Goal: Information Seeking & Learning: Learn about a topic

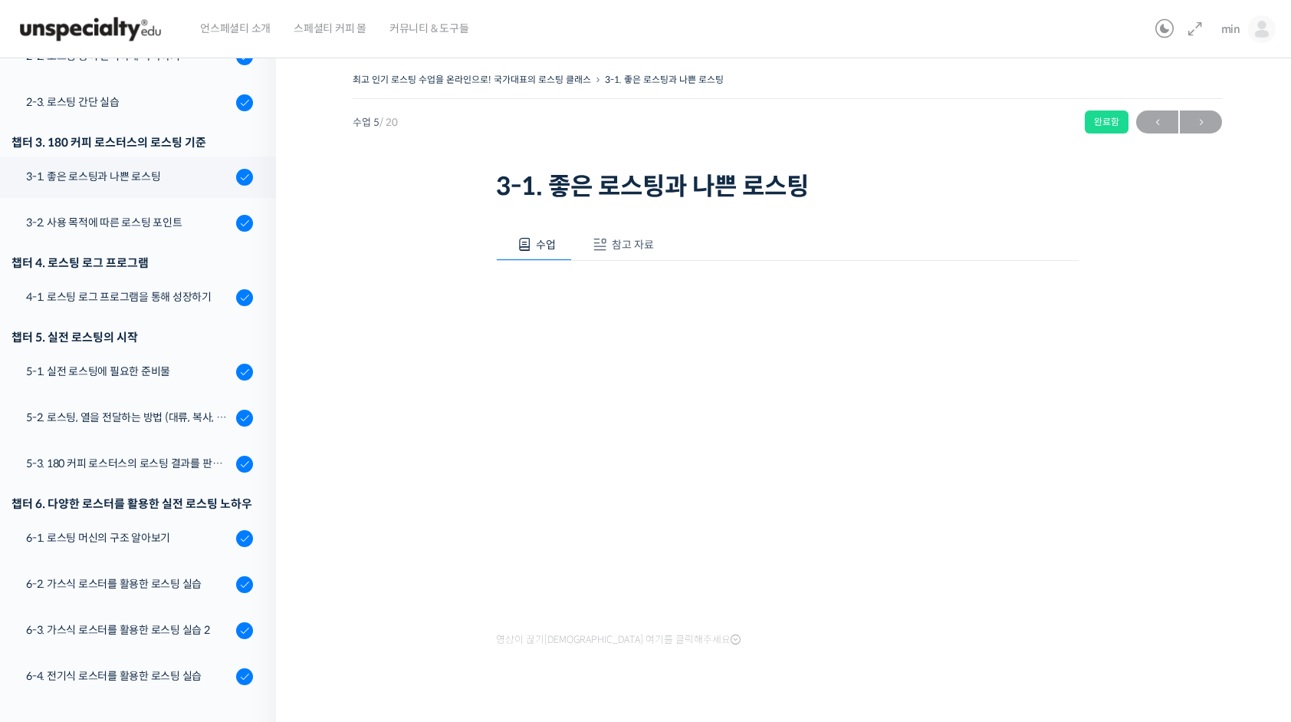
scroll to position [52, 0]
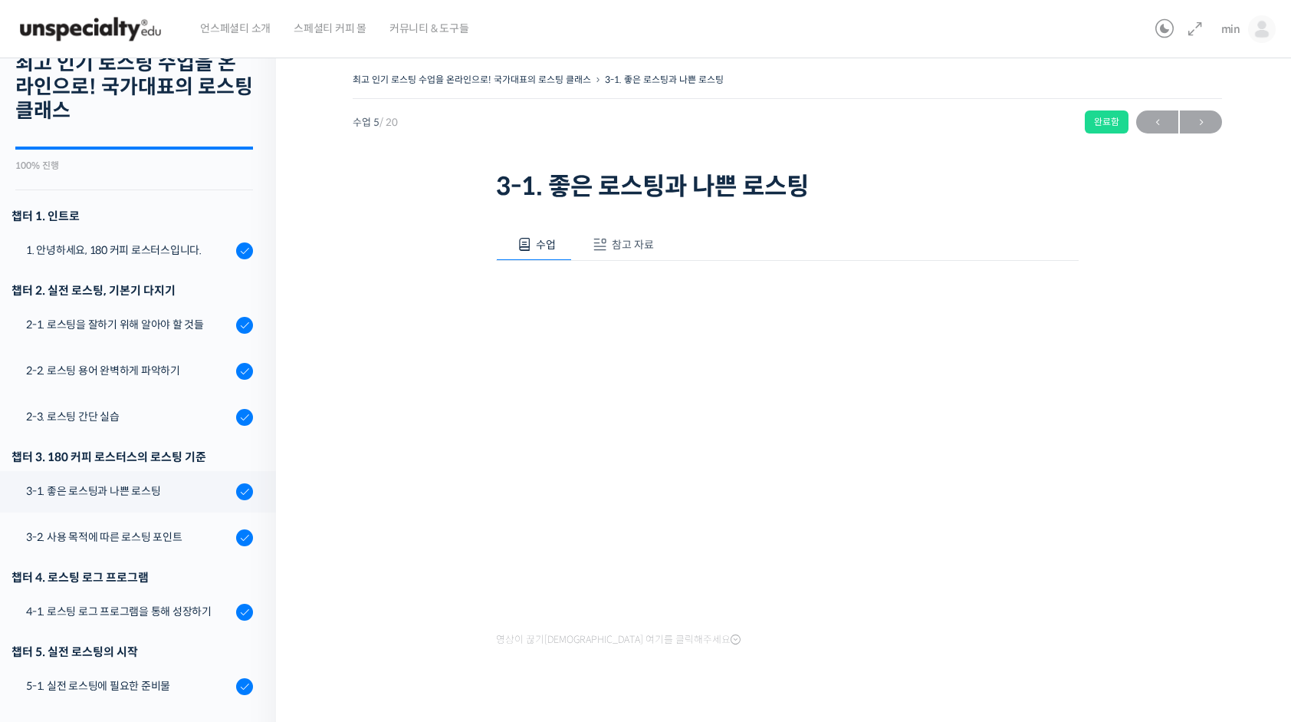
click at [134, 31] on img at bounding box center [90, 29] width 150 height 46
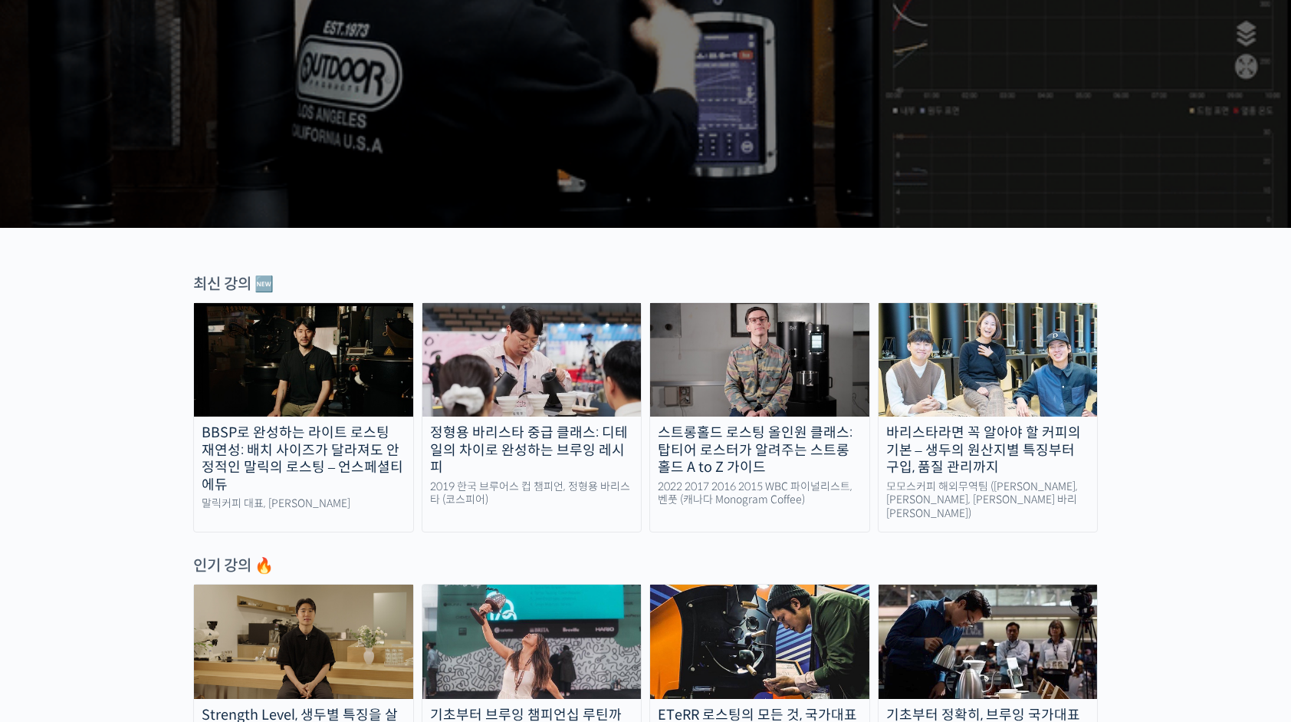
scroll to position [460, 0]
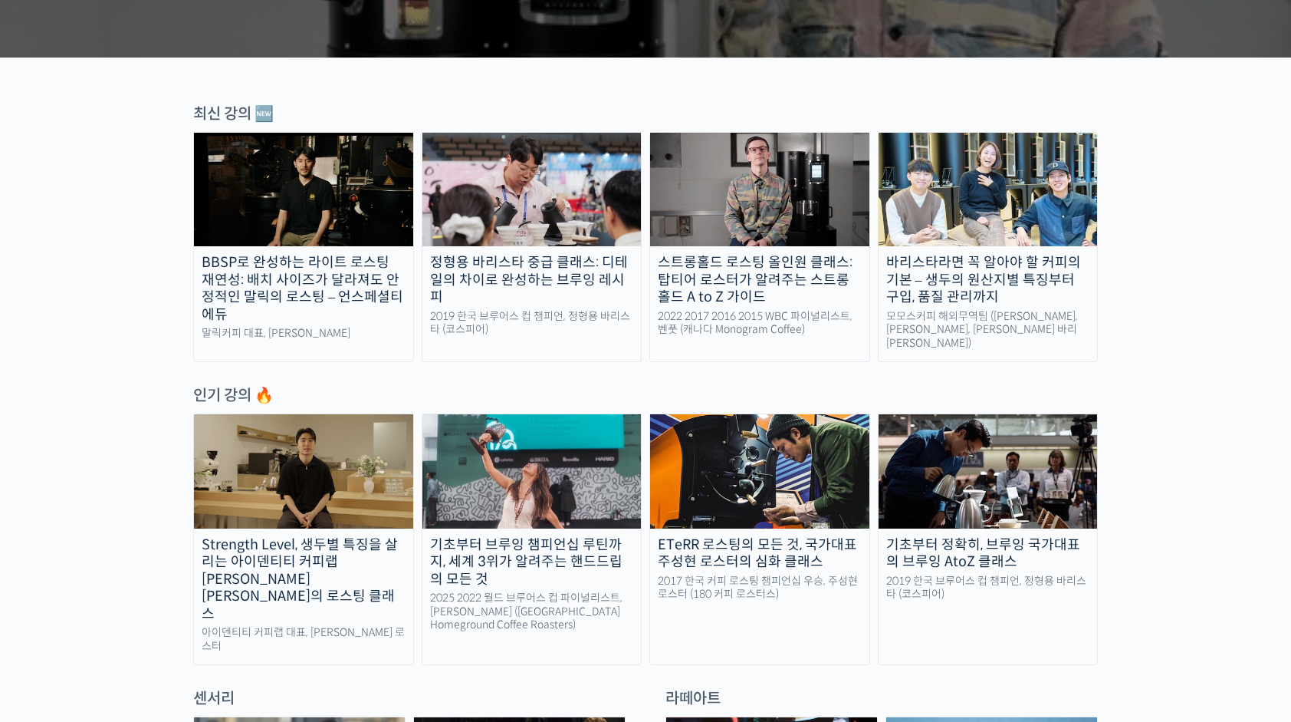
click at [353, 536] on div "Strength Level, 생두별 특징을 살리는 아이덴티티 커피랩 [PERSON_NAME] [PERSON_NAME]의 로스팅 클래스" at bounding box center [303, 579] width 219 height 87
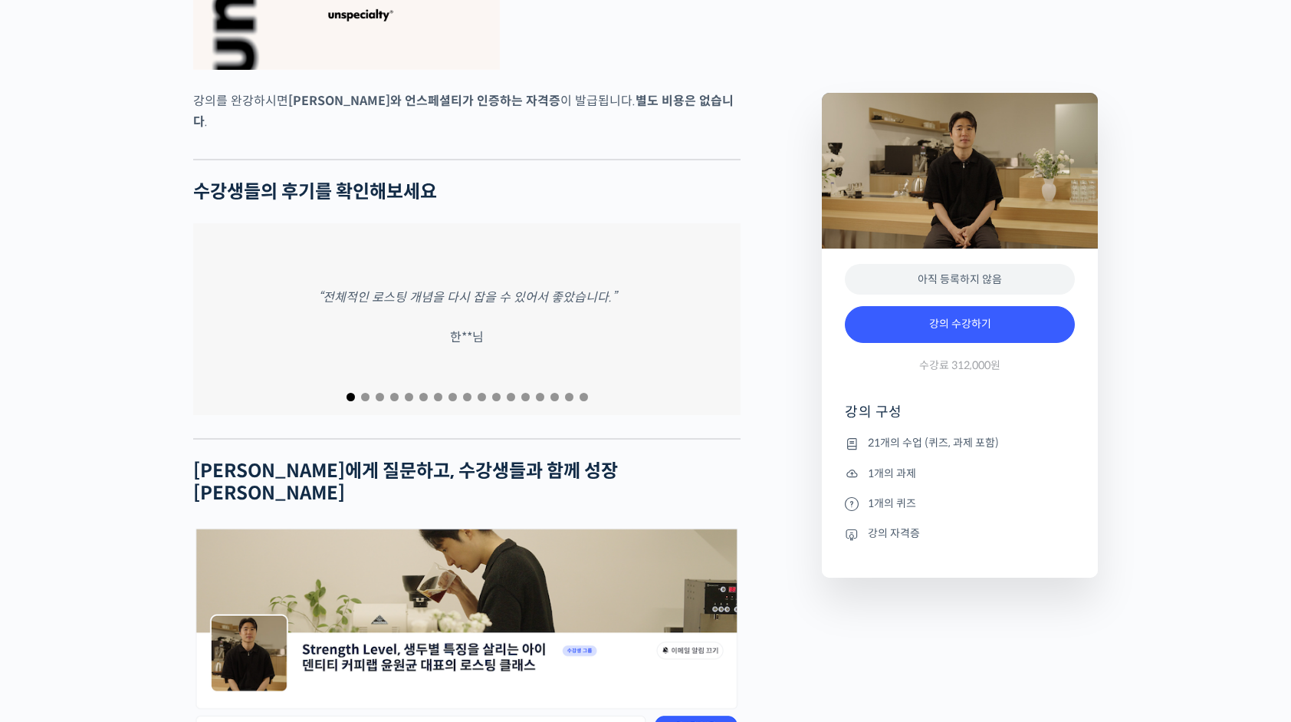
scroll to position [5904, 0]
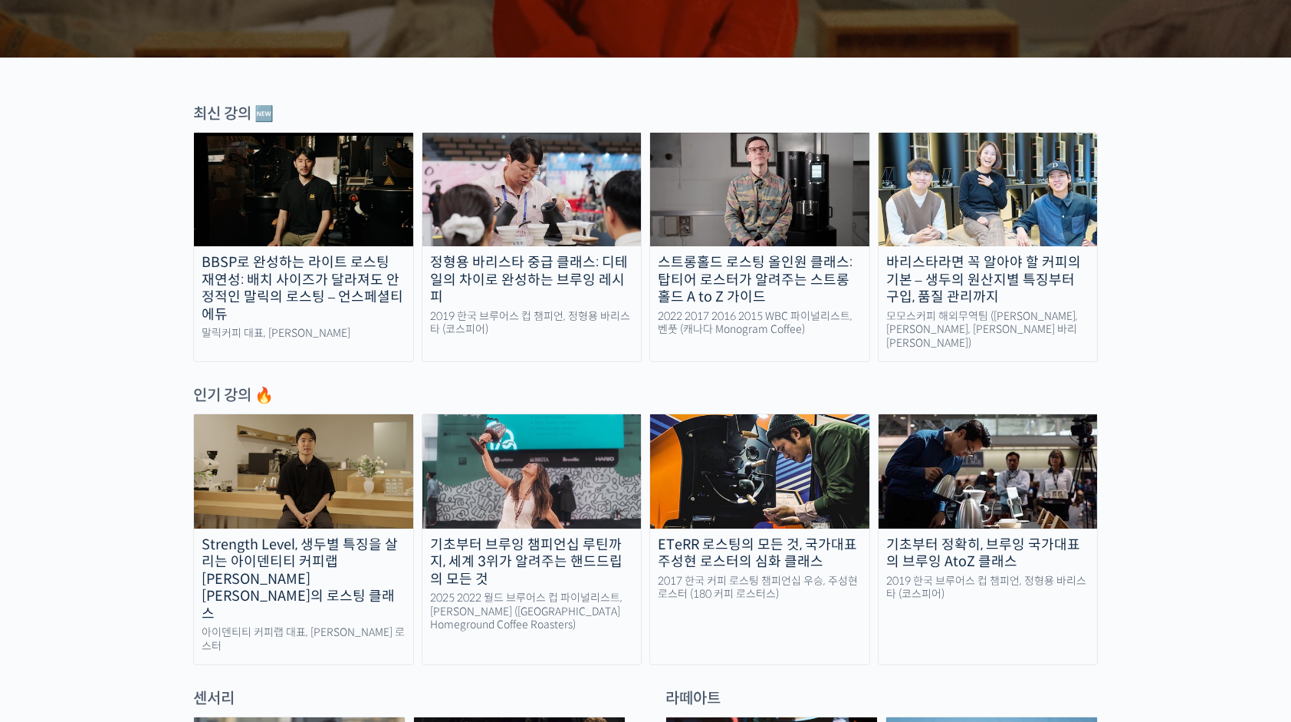
click at [836, 554] on div "ETeRR 로스팅의 모든 것, 국가대표 주성현 로스터의 심화 클래스" at bounding box center [759, 553] width 219 height 35
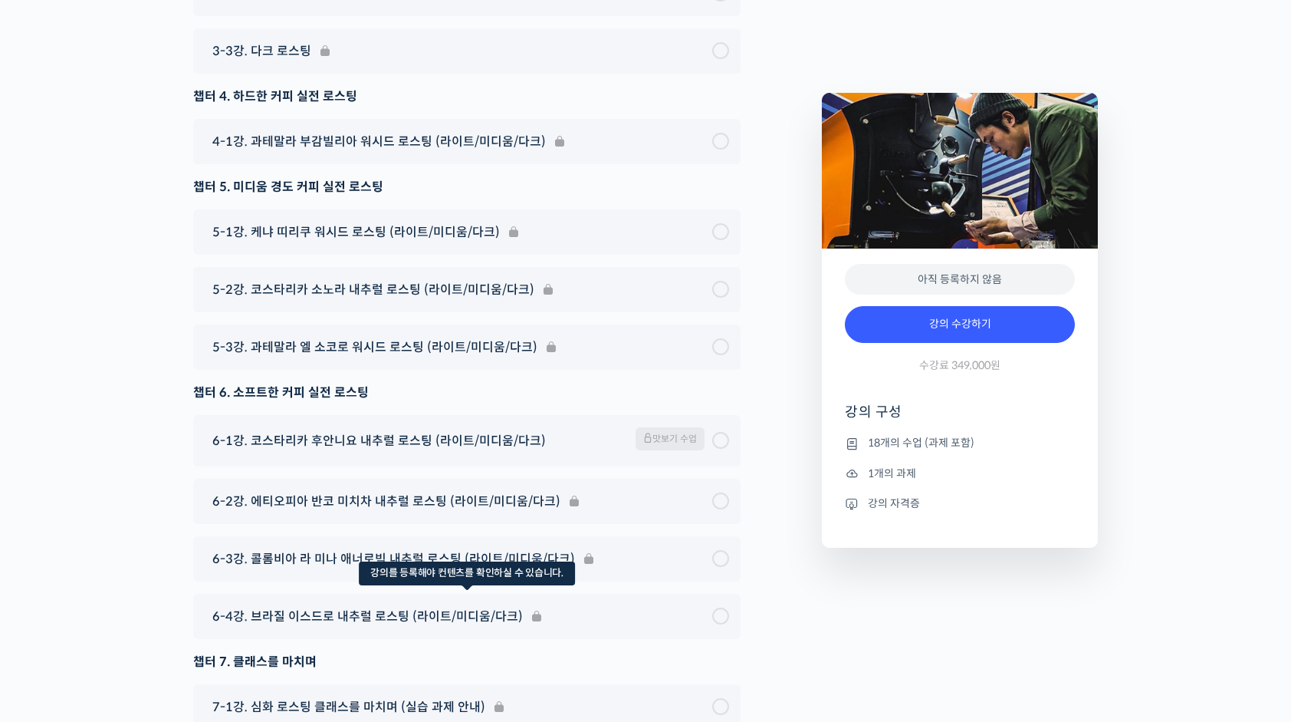
scroll to position [9201, 0]
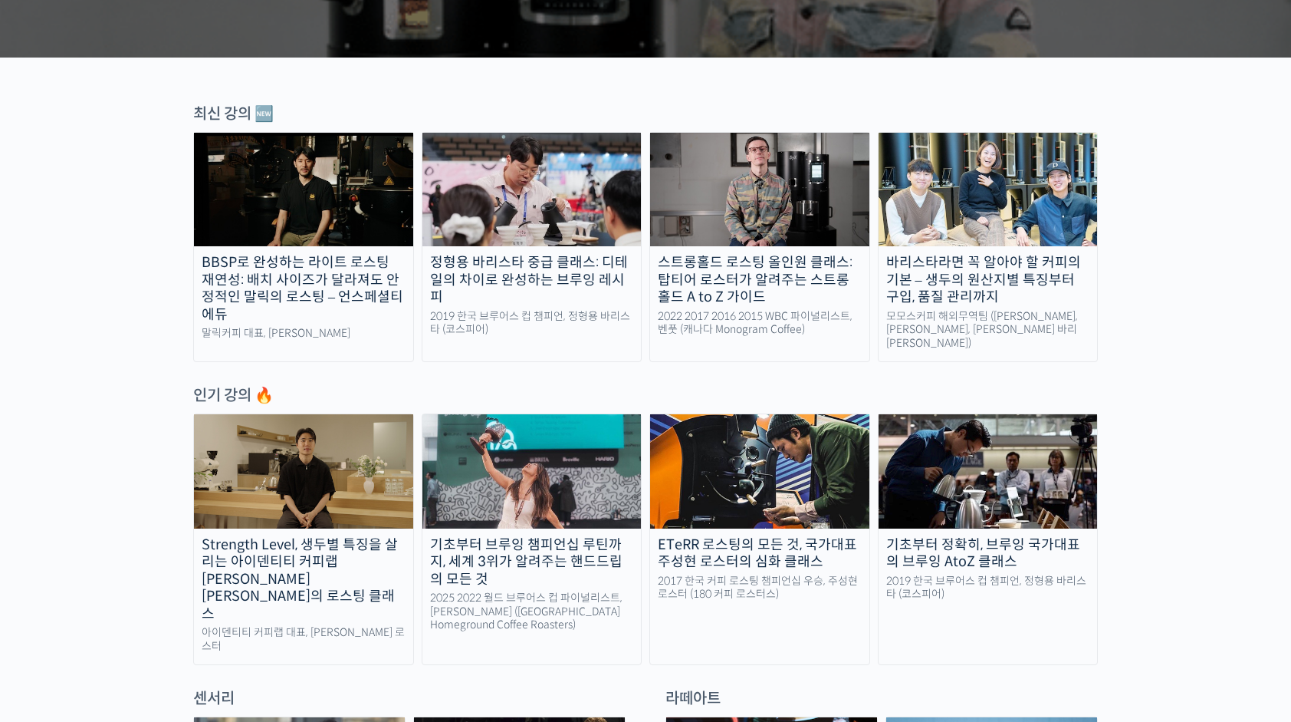
click at [386, 279] on div "BBSP로 완성하는 라이트 로스팅 재연성: 배치 사이즈가 달라져도 안정적인 말릭의 로스팅 – 언스페셜티 에듀" at bounding box center [303, 288] width 219 height 69
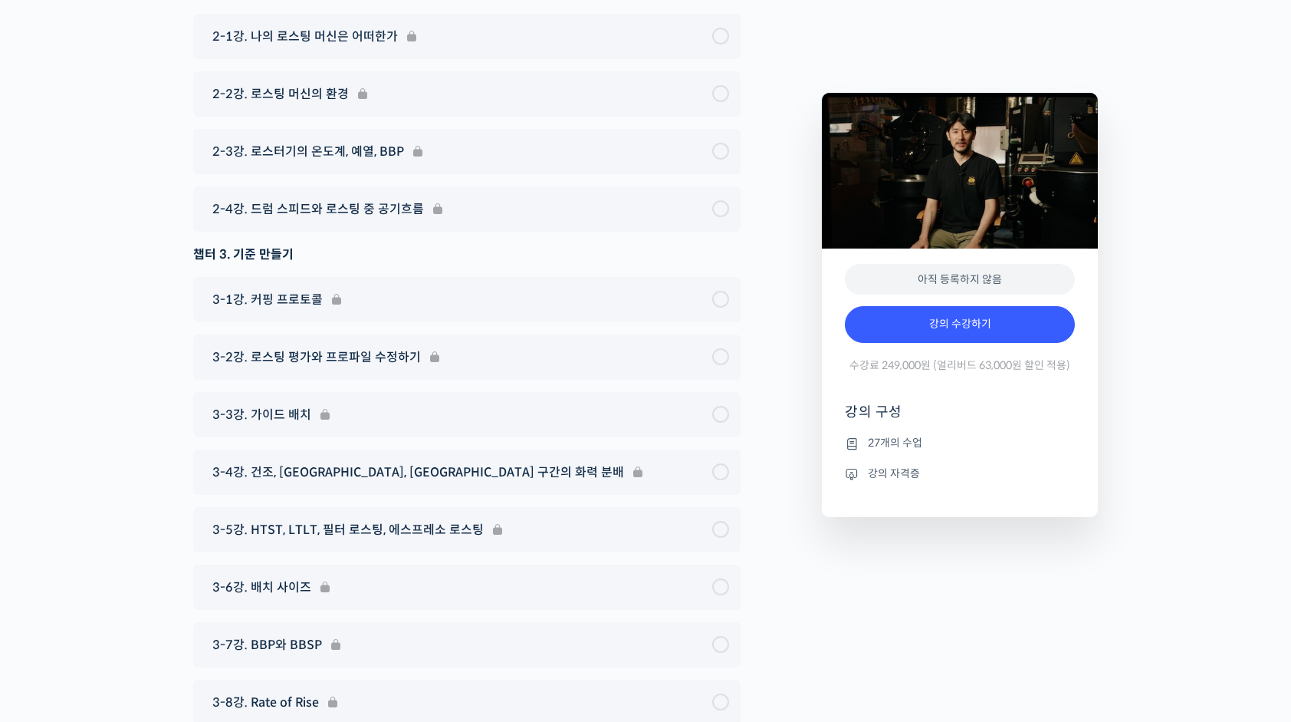
scroll to position [6288, 0]
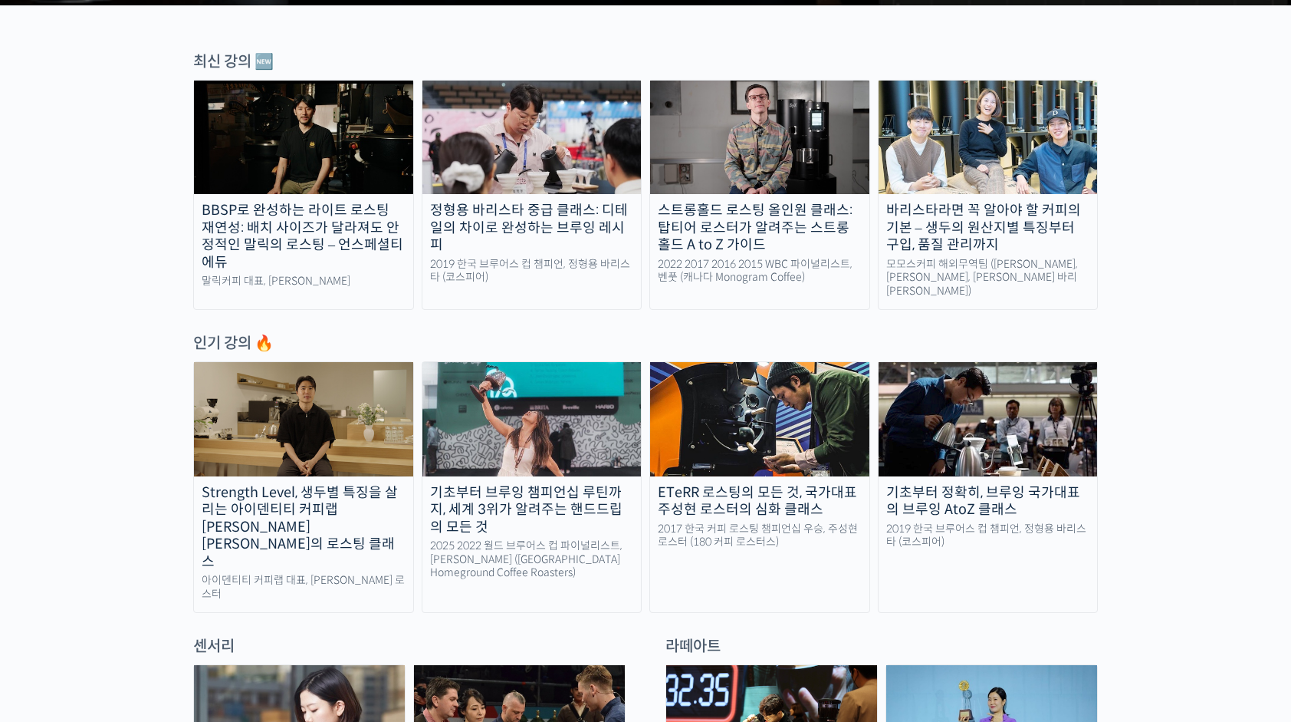
scroll to position [537, 0]
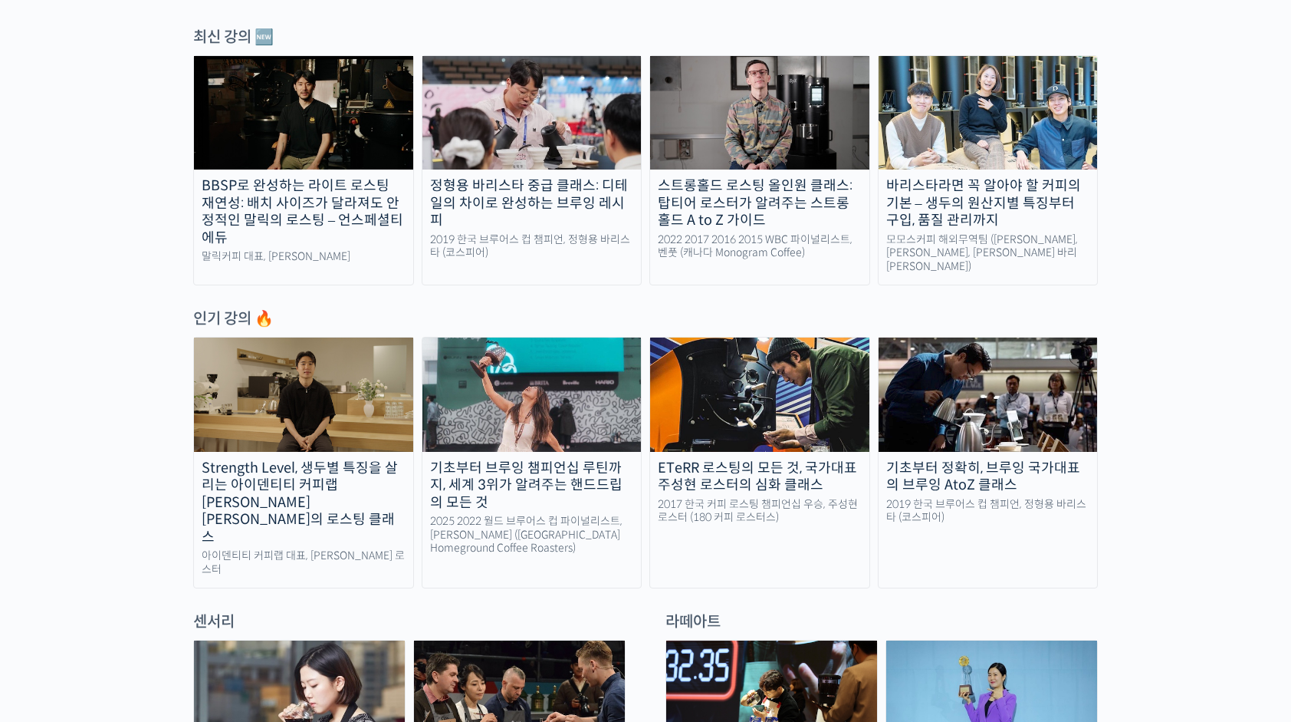
click at [324, 459] on div "Strength Level, 생두별 특징을 살리는 아이덴티티 커피랩 [PERSON_NAME] [PERSON_NAME]의 로스팅 클래스" at bounding box center [303, 502] width 219 height 87
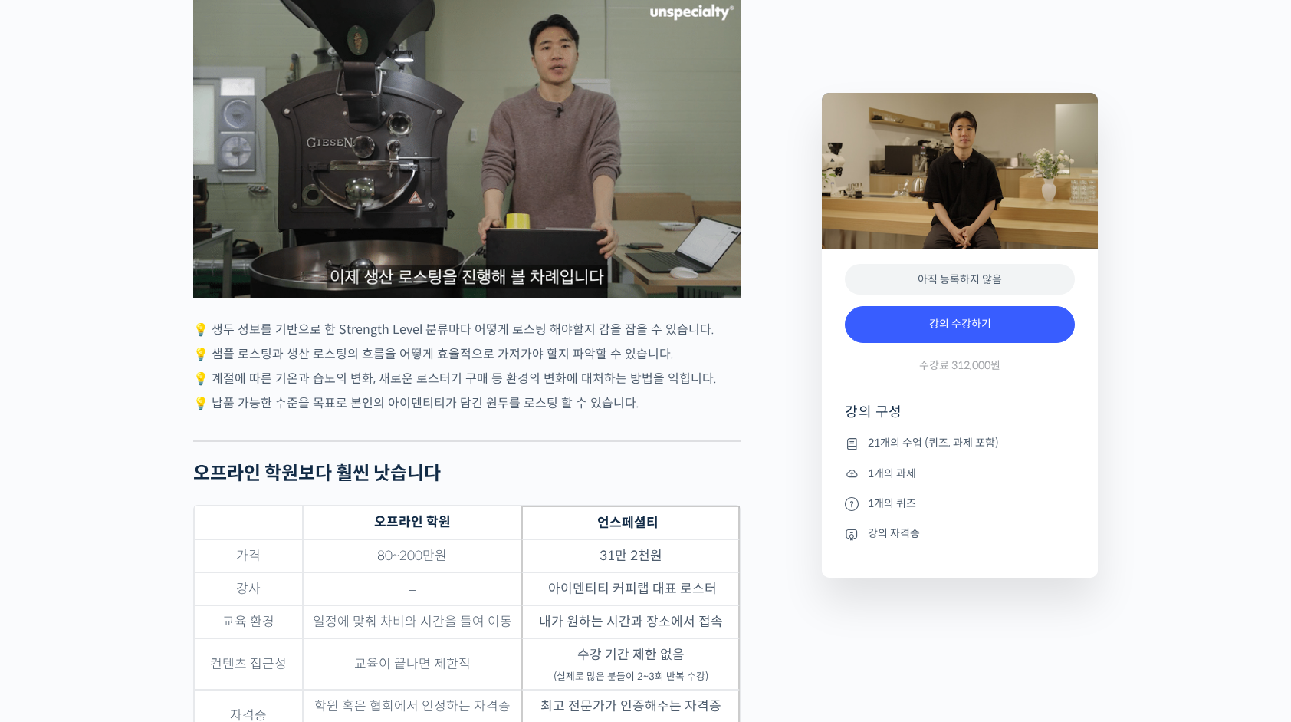
scroll to position [4677, 0]
